Goal: Information Seeking & Learning: Learn about a topic

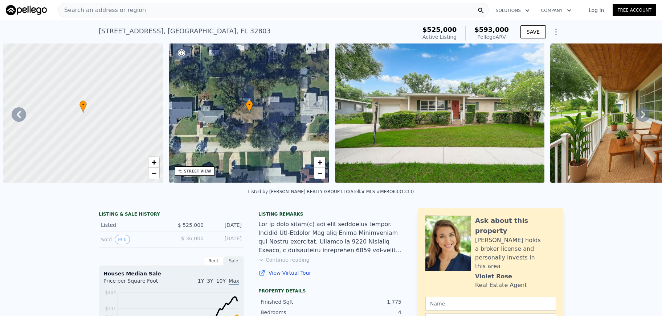
scroll to position [0, 169]
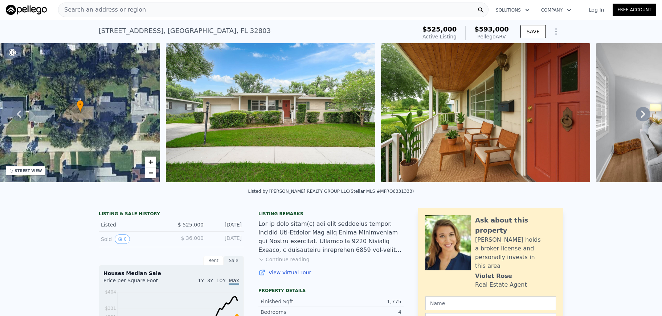
click at [285, 261] on button "Continue reading" at bounding box center [283, 259] width 51 height 7
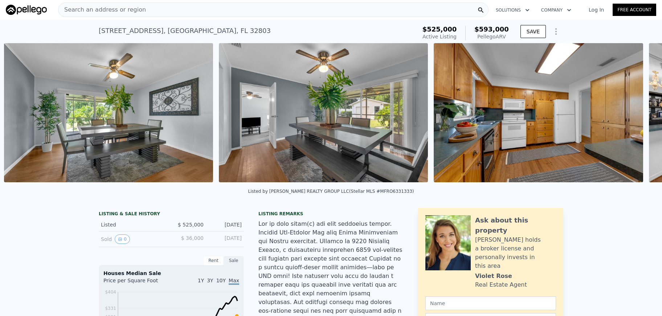
scroll to position [0, 2052]
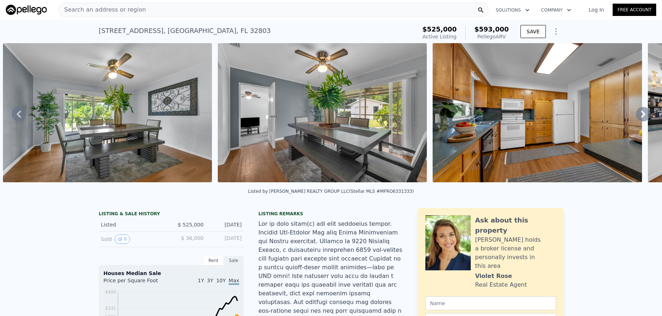
click at [139, 10] on div "Search an address or region" at bounding box center [273, 10] width 430 height 15
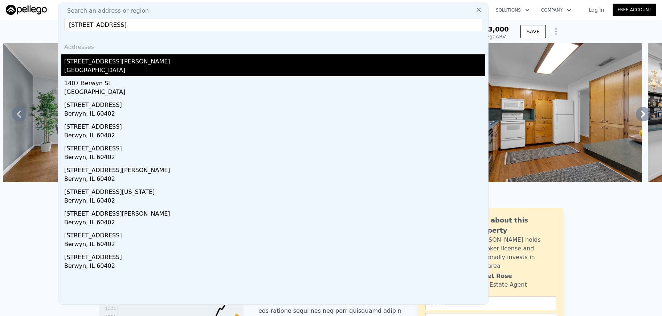
type input "[STREET_ADDRESS]"
click at [92, 65] on div "[STREET_ADDRESS][PERSON_NAME]" at bounding box center [274, 60] width 421 height 12
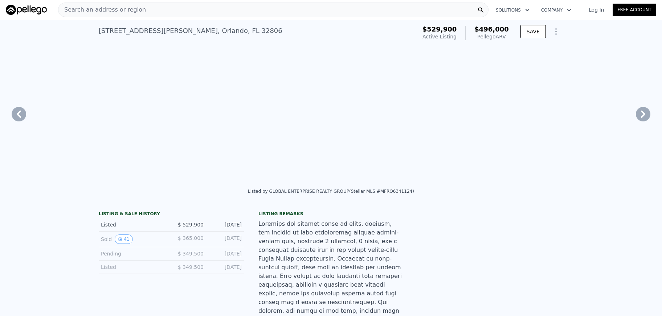
type input "2"
type input "1239"
type input "2107"
type input "8243"
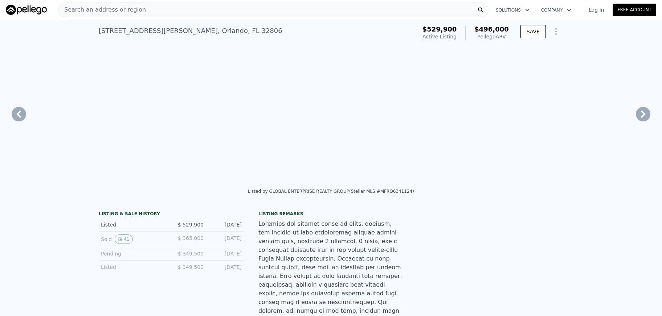
type input "11059"
type input "$ 496,000"
type input "-$ 88,378"
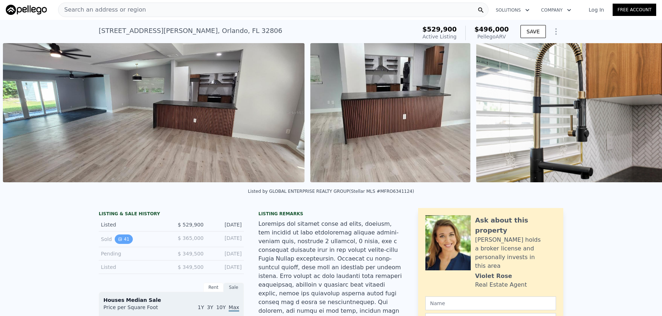
scroll to position [0, 1661]
click at [122, 237] on icon "View historical data" at bounding box center [120, 239] width 4 height 4
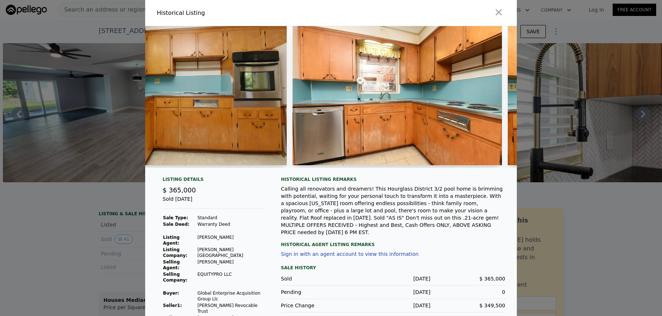
scroll to position [0, 719]
click at [92, 237] on div at bounding box center [331, 158] width 662 height 316
